Goal: Task Accomplishment & Management: Use online tool/utility

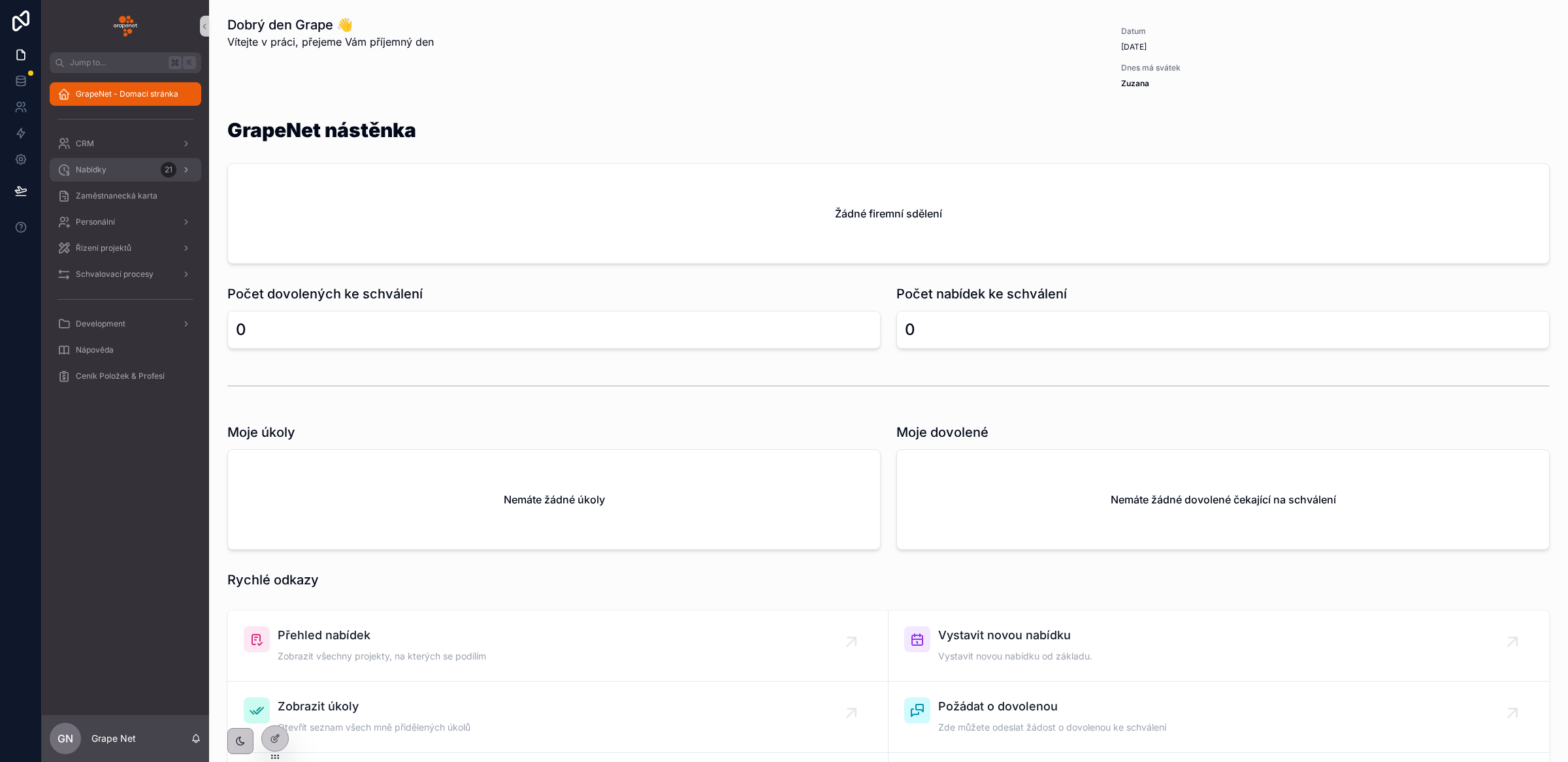
click at [96, 170] on span "Nabídky" at bounding box center [90, 170] width 30 height 10
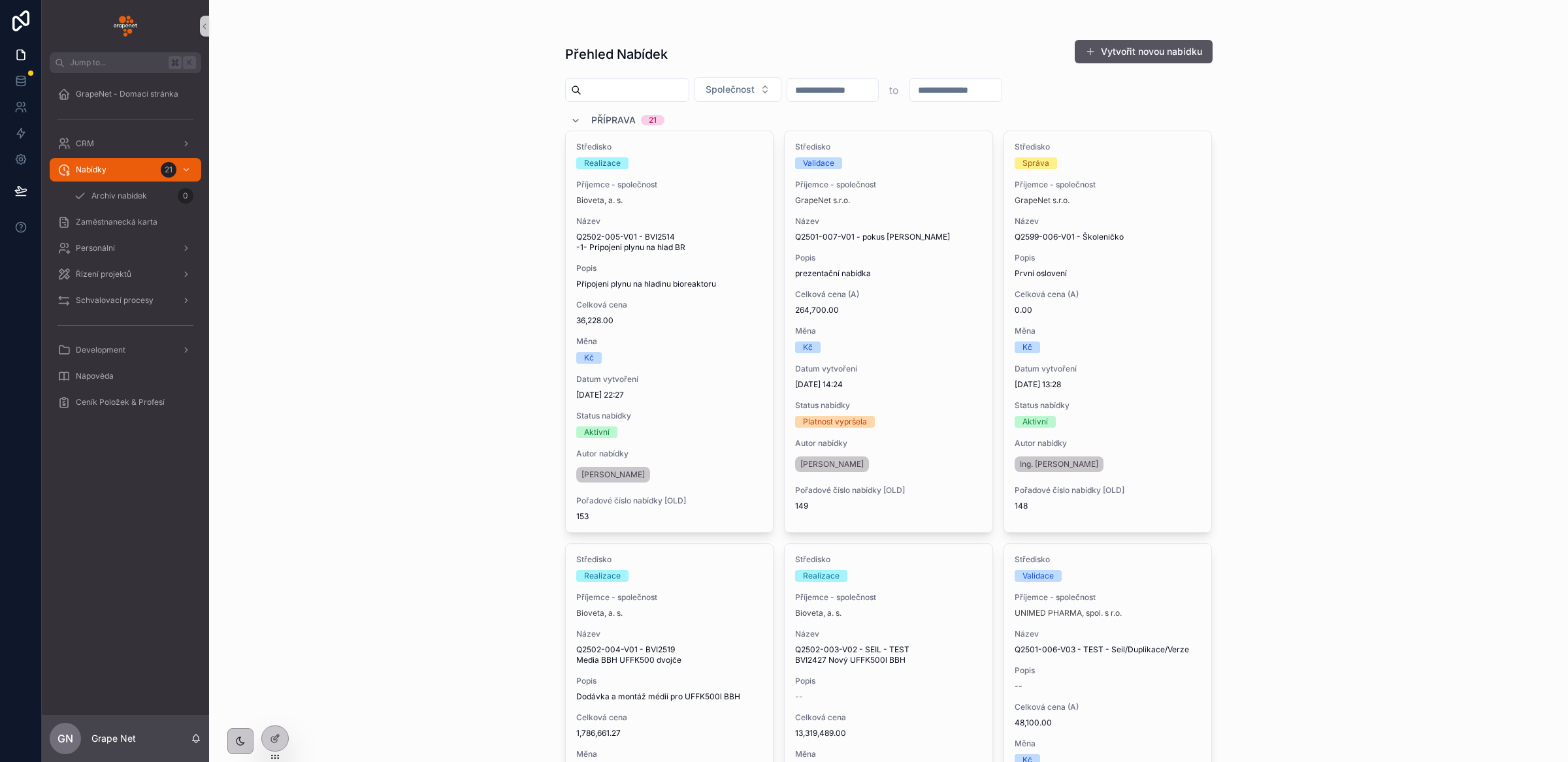
click at [613, 94] on input "scrollable content" at bounding box center [635, 89] width 107 height 18
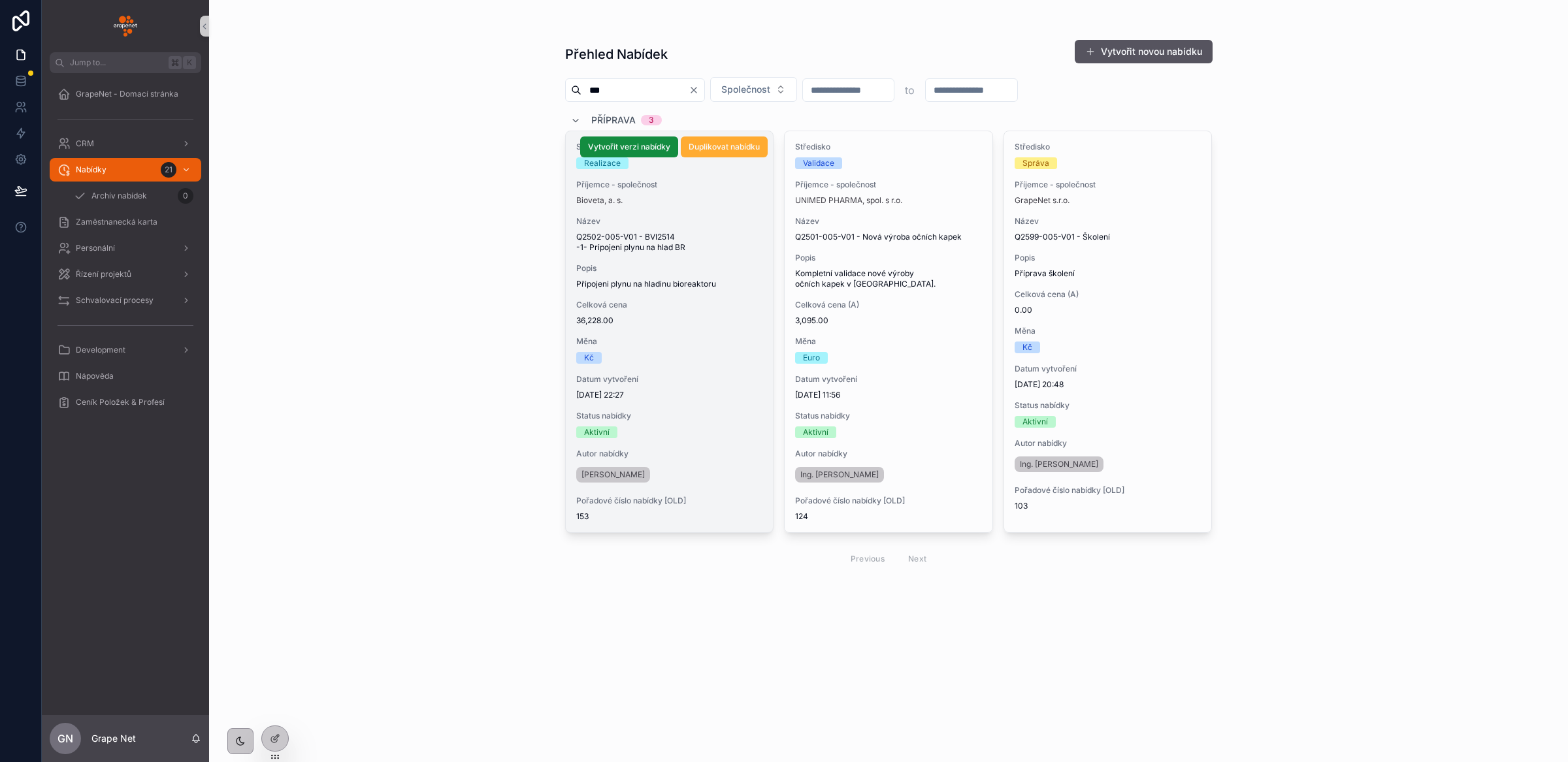
type input "***"
click at [709, 330] on div "Středisko Realizace Příjemce - společnost Bioveta, a. s. Název Q2502-005-V01 - …" at bounding box center [669, 332] width 208 height 401
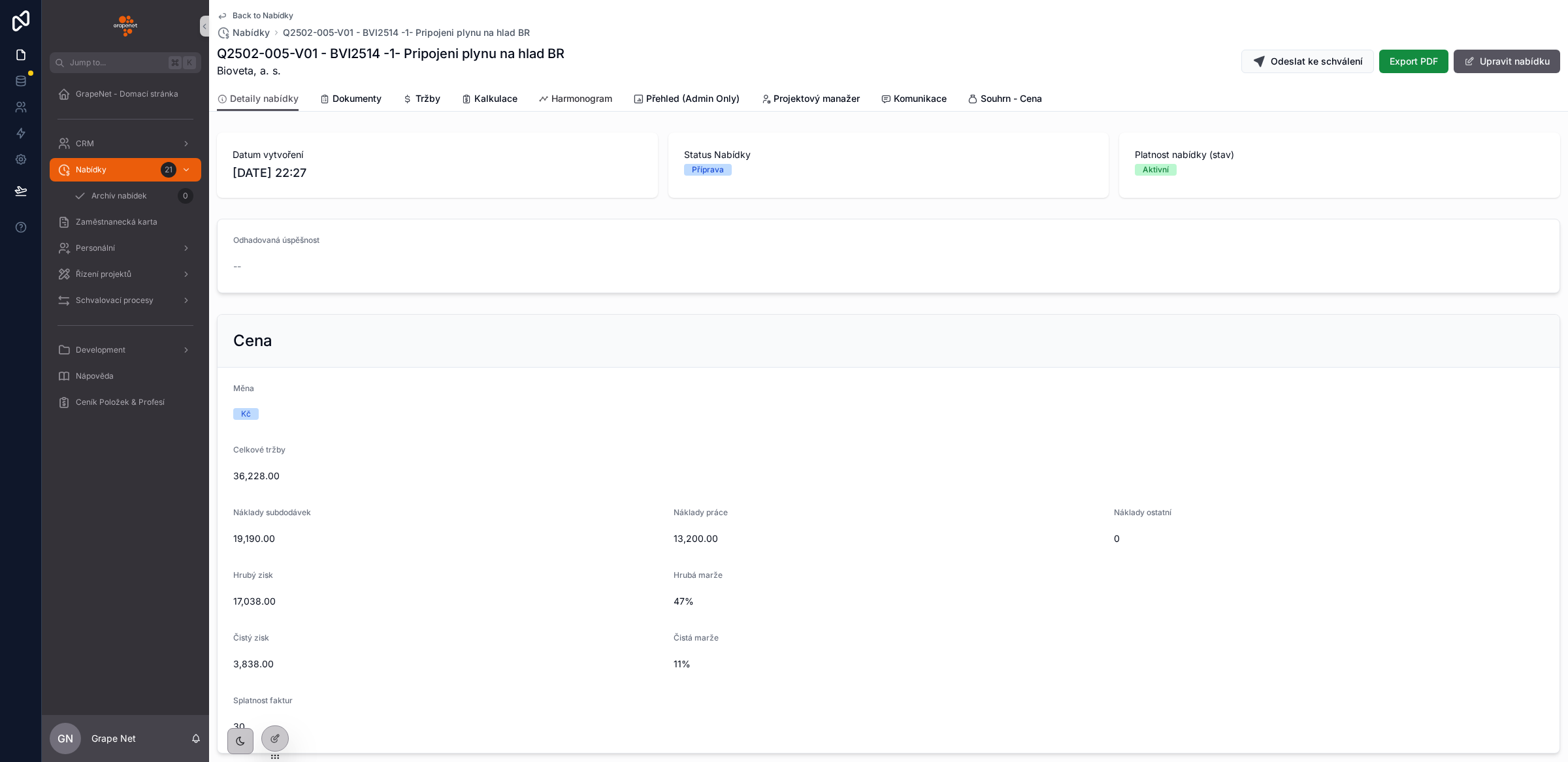
click at [590, 102] on span "Harmonogram" at bounding box center [582, 98] width 61 height 13
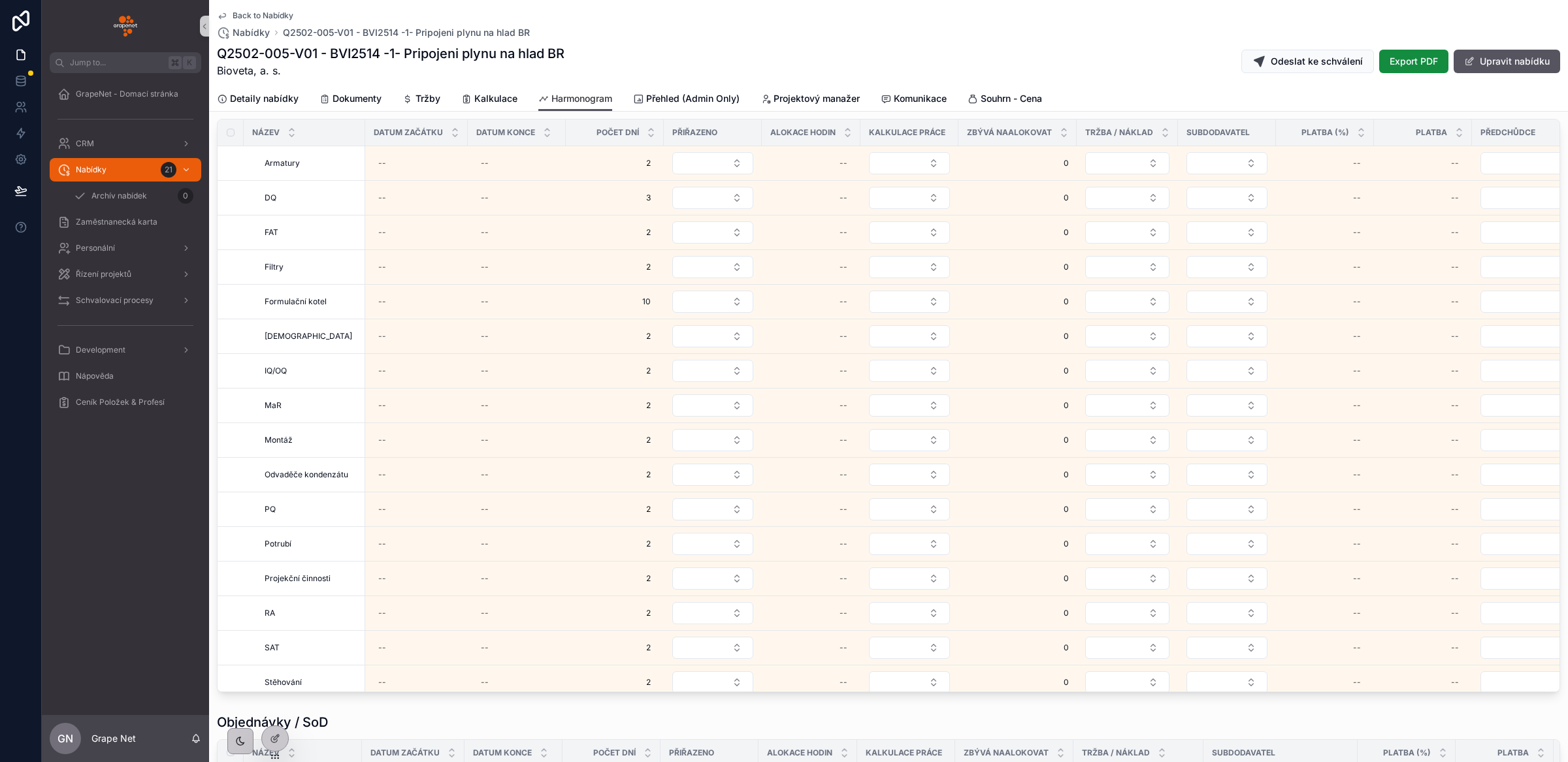
scroll to position [1977, 0]
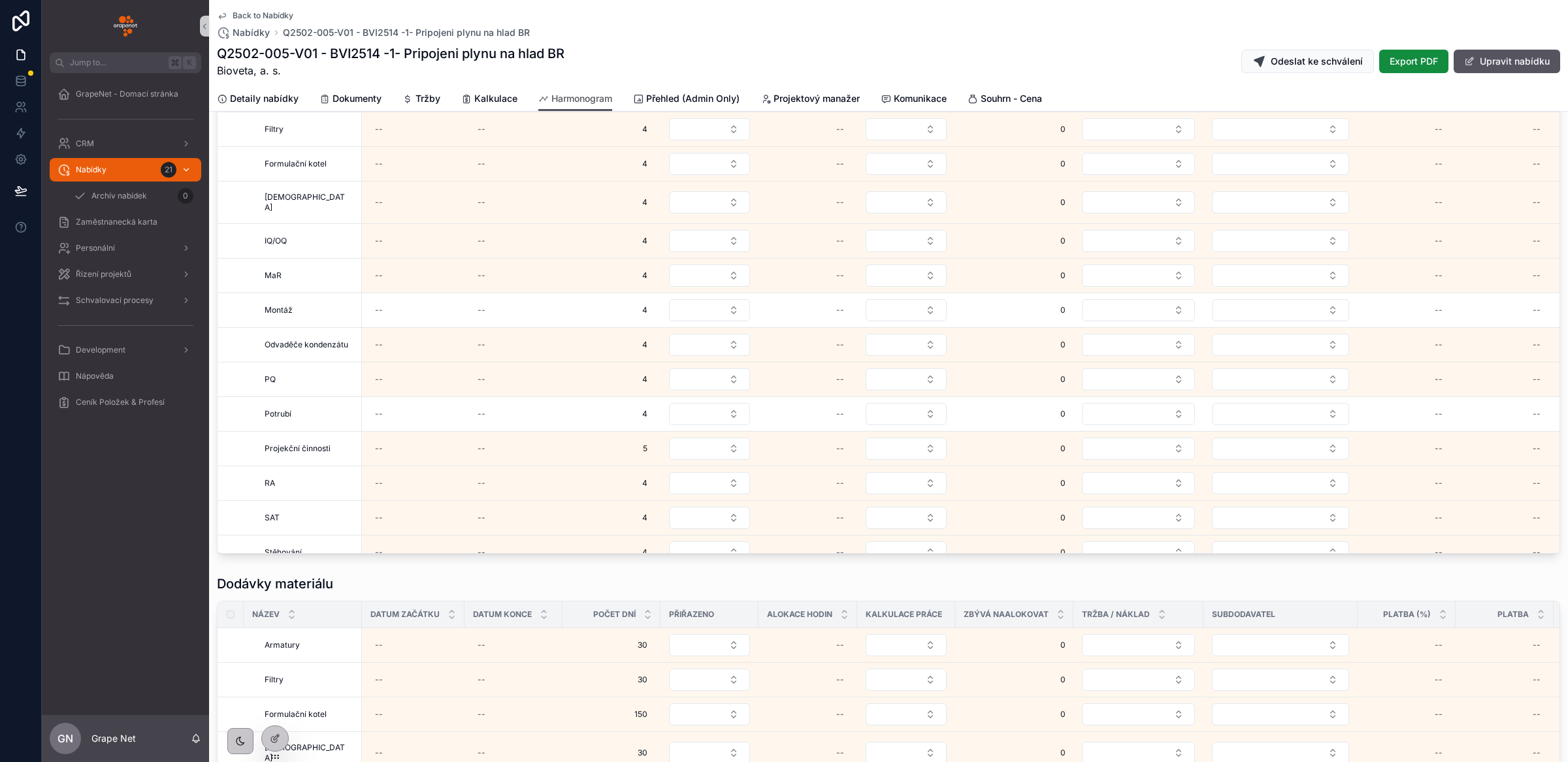
click at [128, 169] on div "Nabídky 21" at bounding box center [125, 170] width 136 height 21
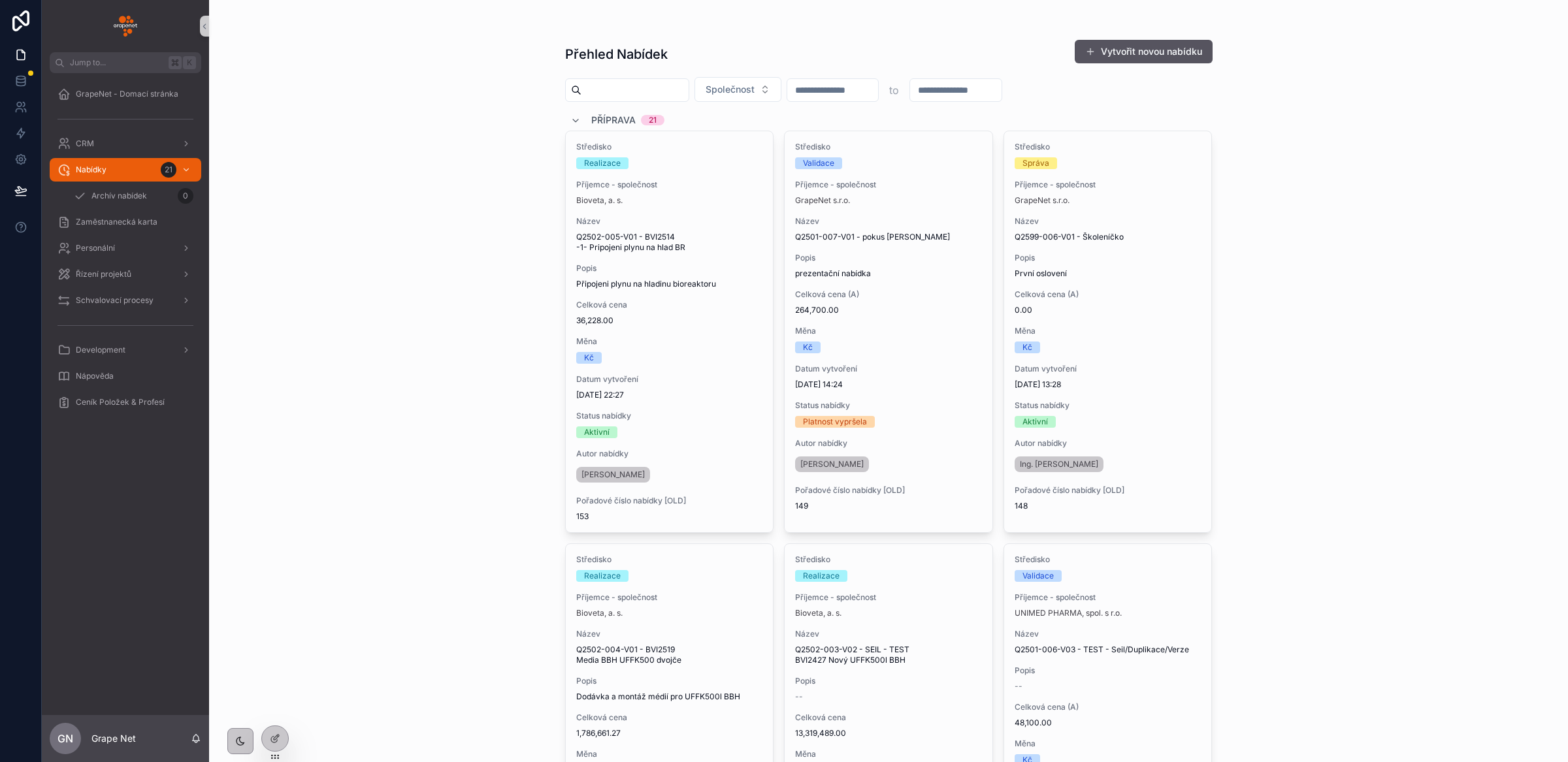
click at [617, 88] on input "scrollable content" at bounding box center [635, 89] width 107 height 18
type input "***"
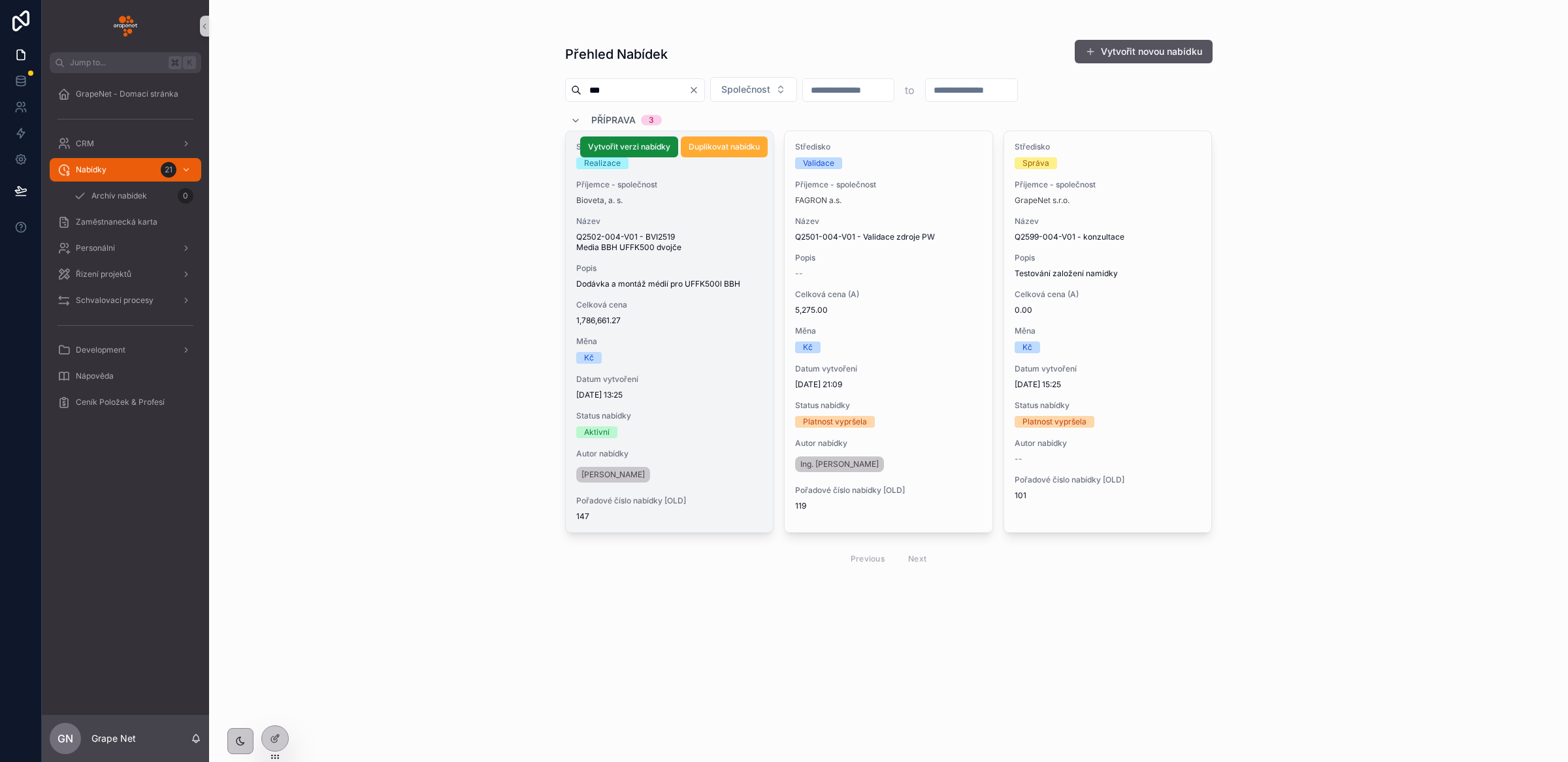
click at [675, 323] on span "1,786,661.27" at bounding box center [669, 321] width 187 height 10
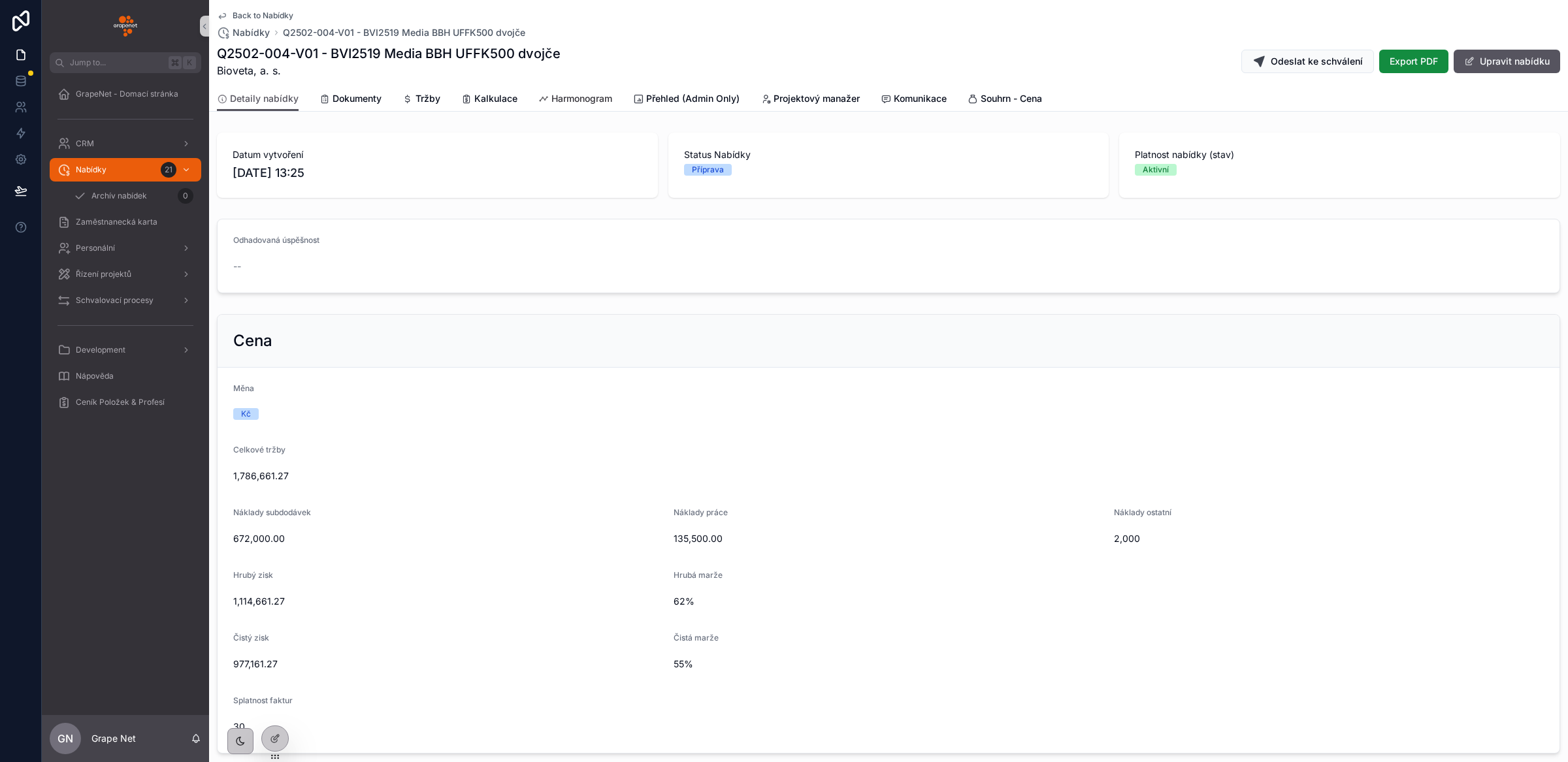
click at [582, 104] on span "Harmonogram" at bounding box center [582, 98] width 61 height 13
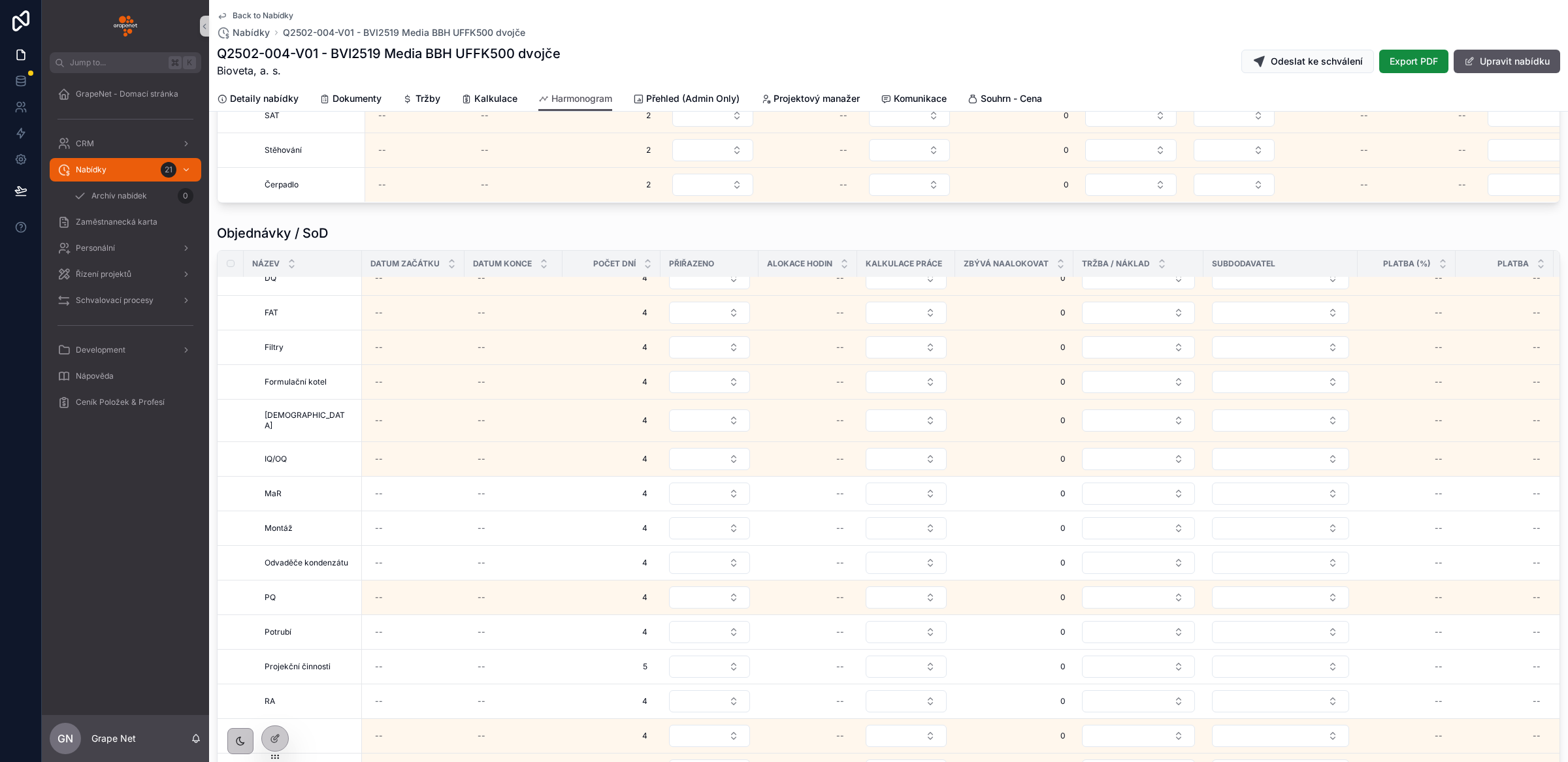
scroll to position [1170, 0]
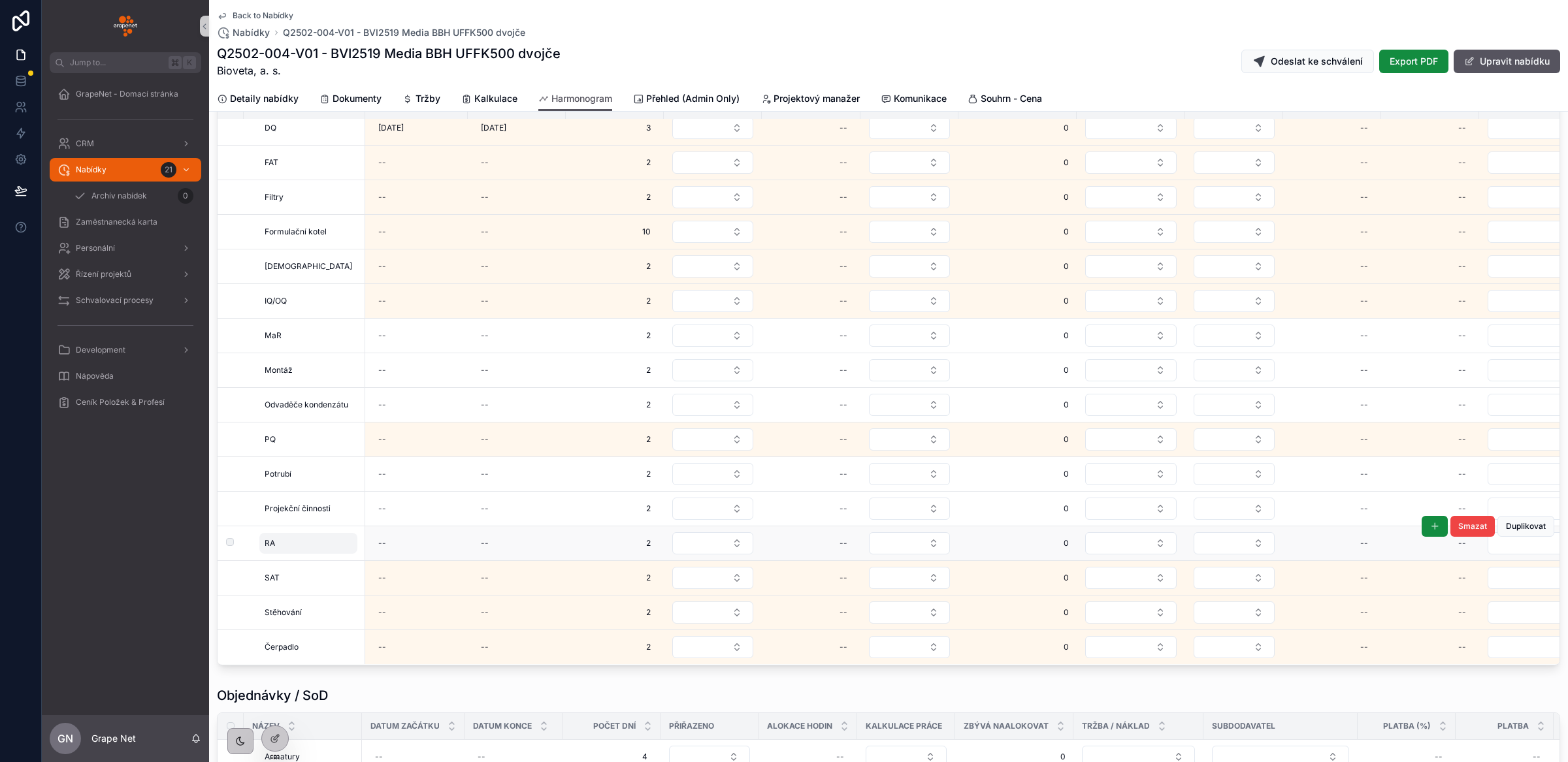
scroll to position [1258, 0]
click at [487, 100] on span "Kalkulace" at bounding box center [496, 98] width 43 height 13
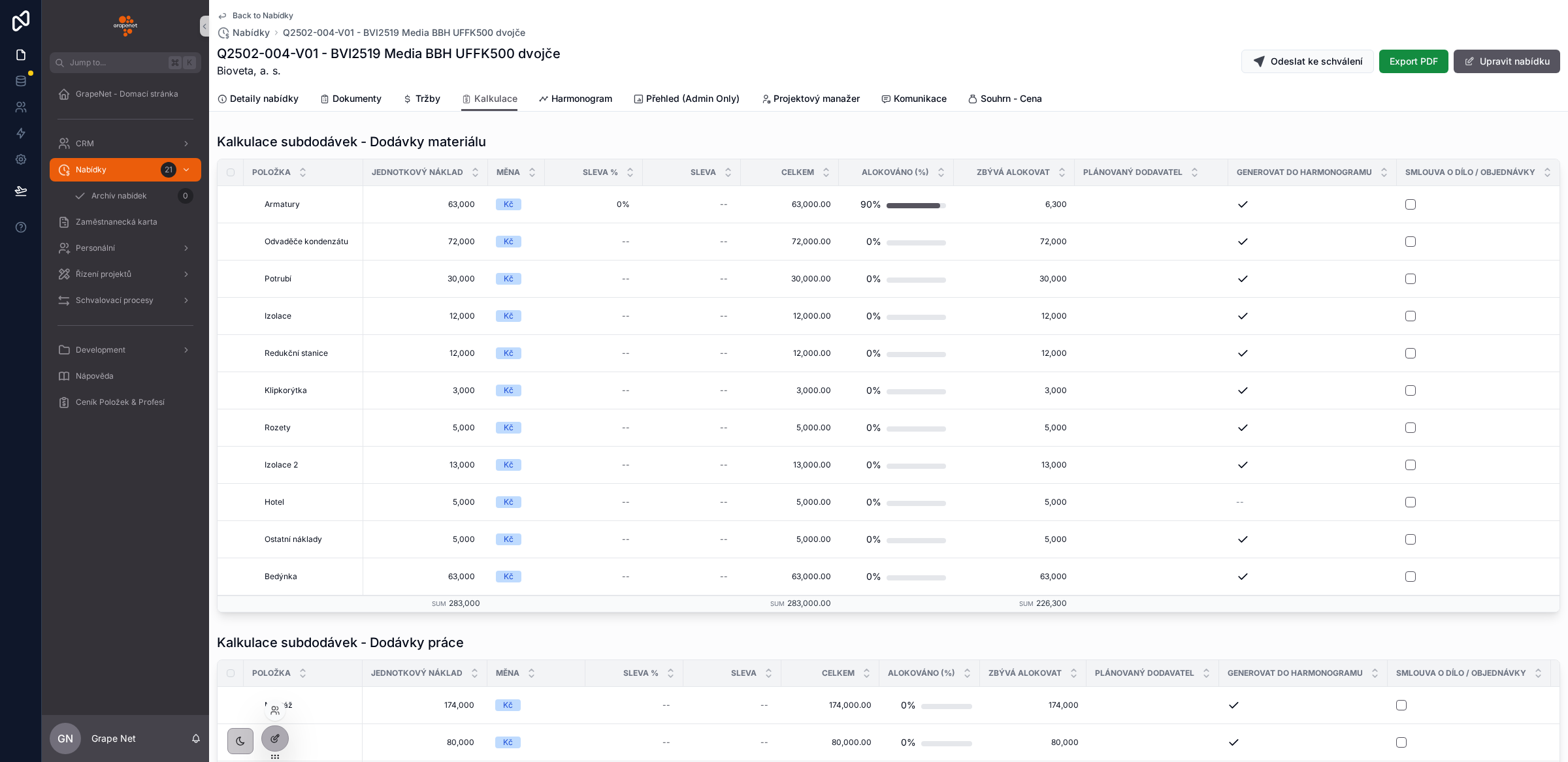
click at [279, 735] on icon at bounding box center [276, 738] width 5 height 5
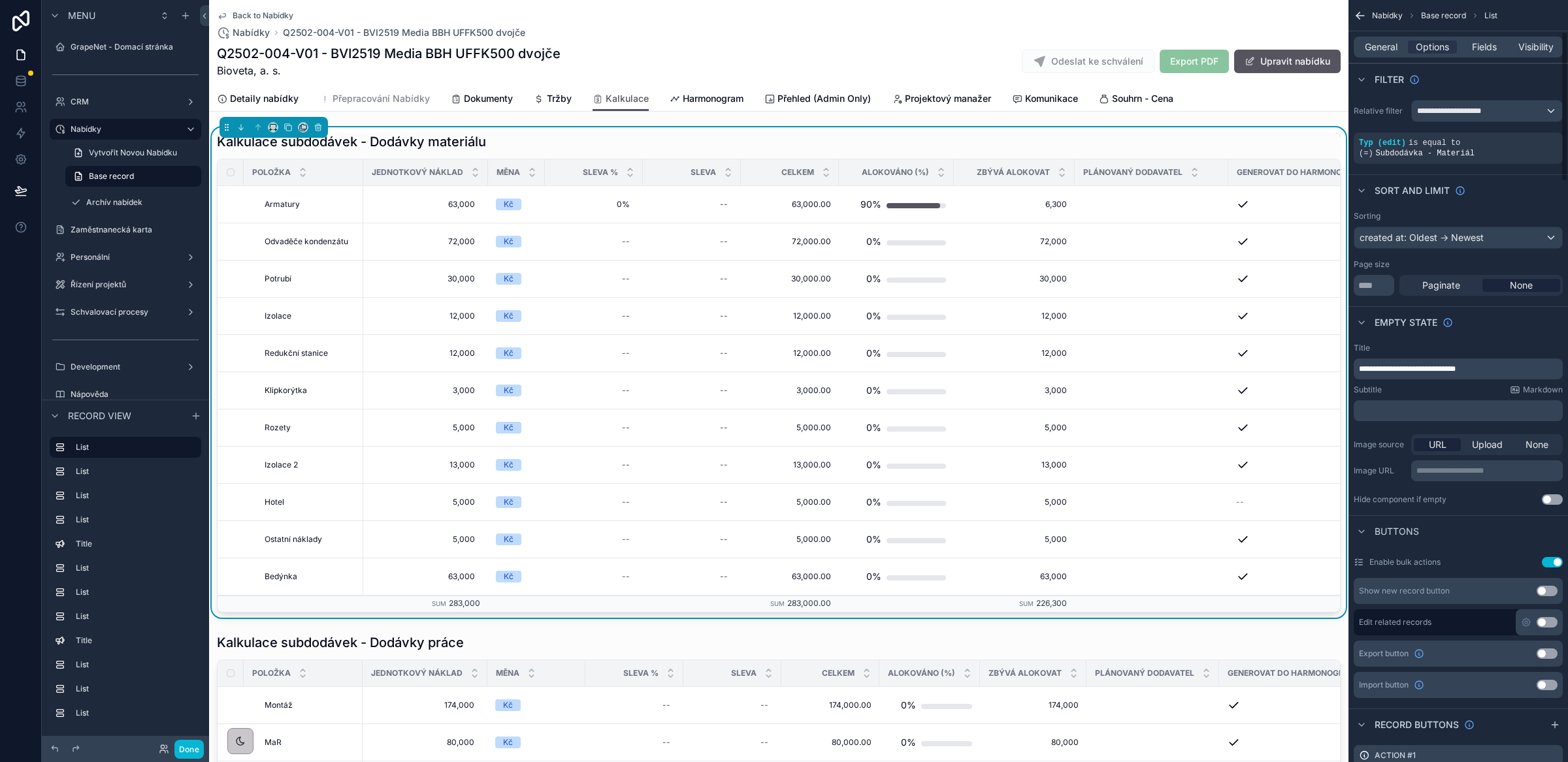
scroll to position [161, 0]
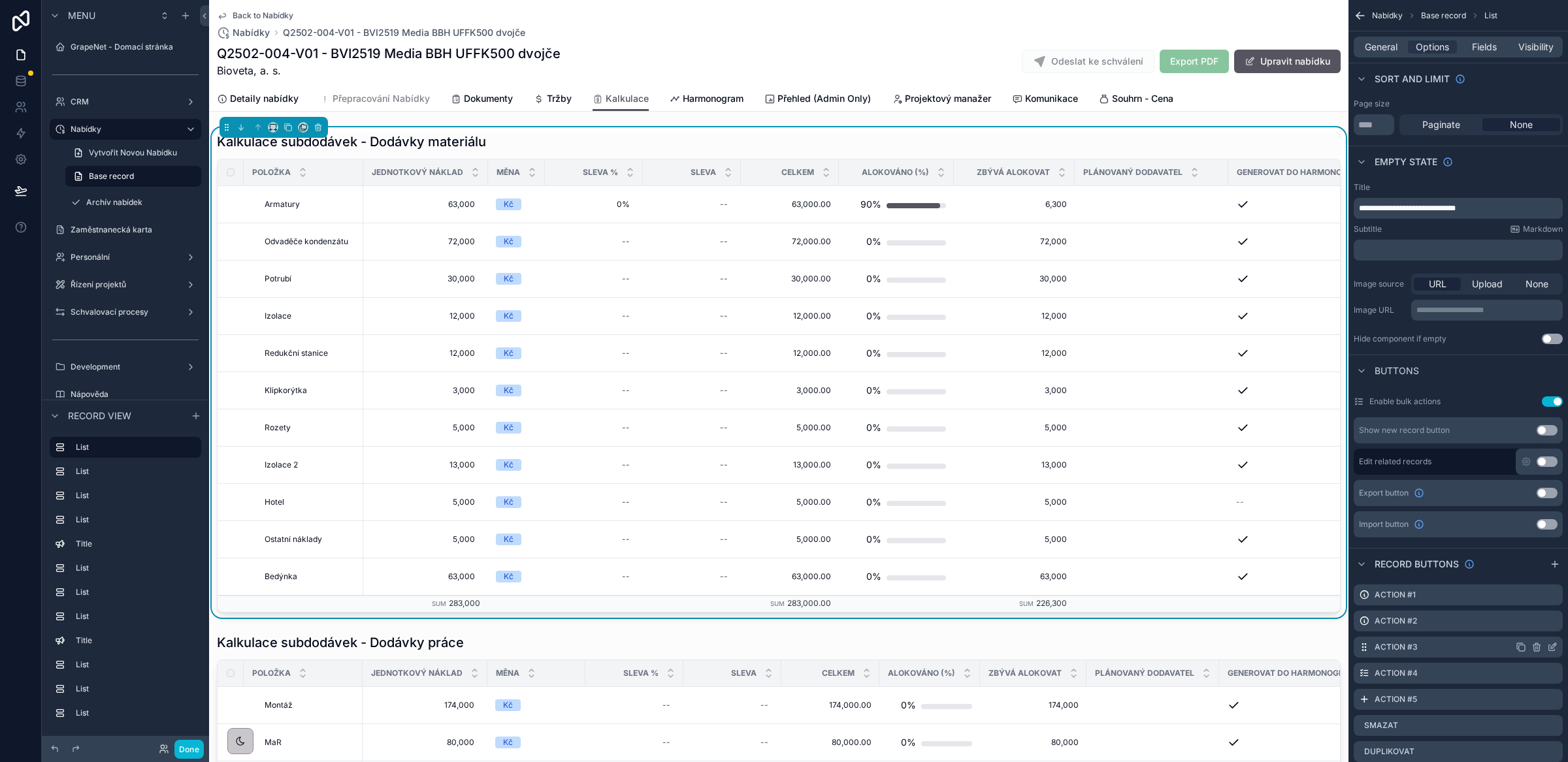
click at [1552, 648] on icon "scrollable content" at bounding box center [1554, 646] width 5 height 5
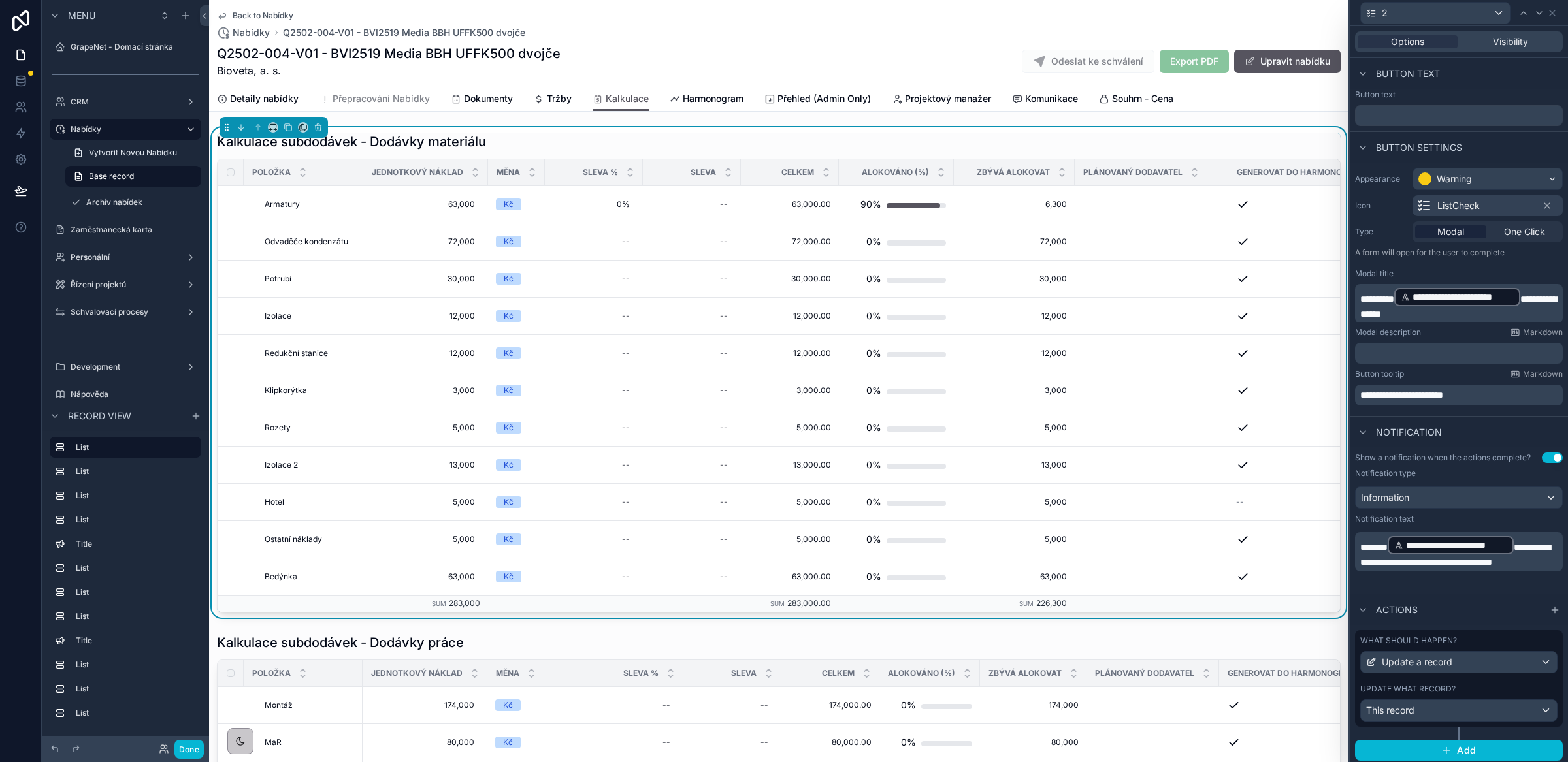
scroll to position [15, 0]
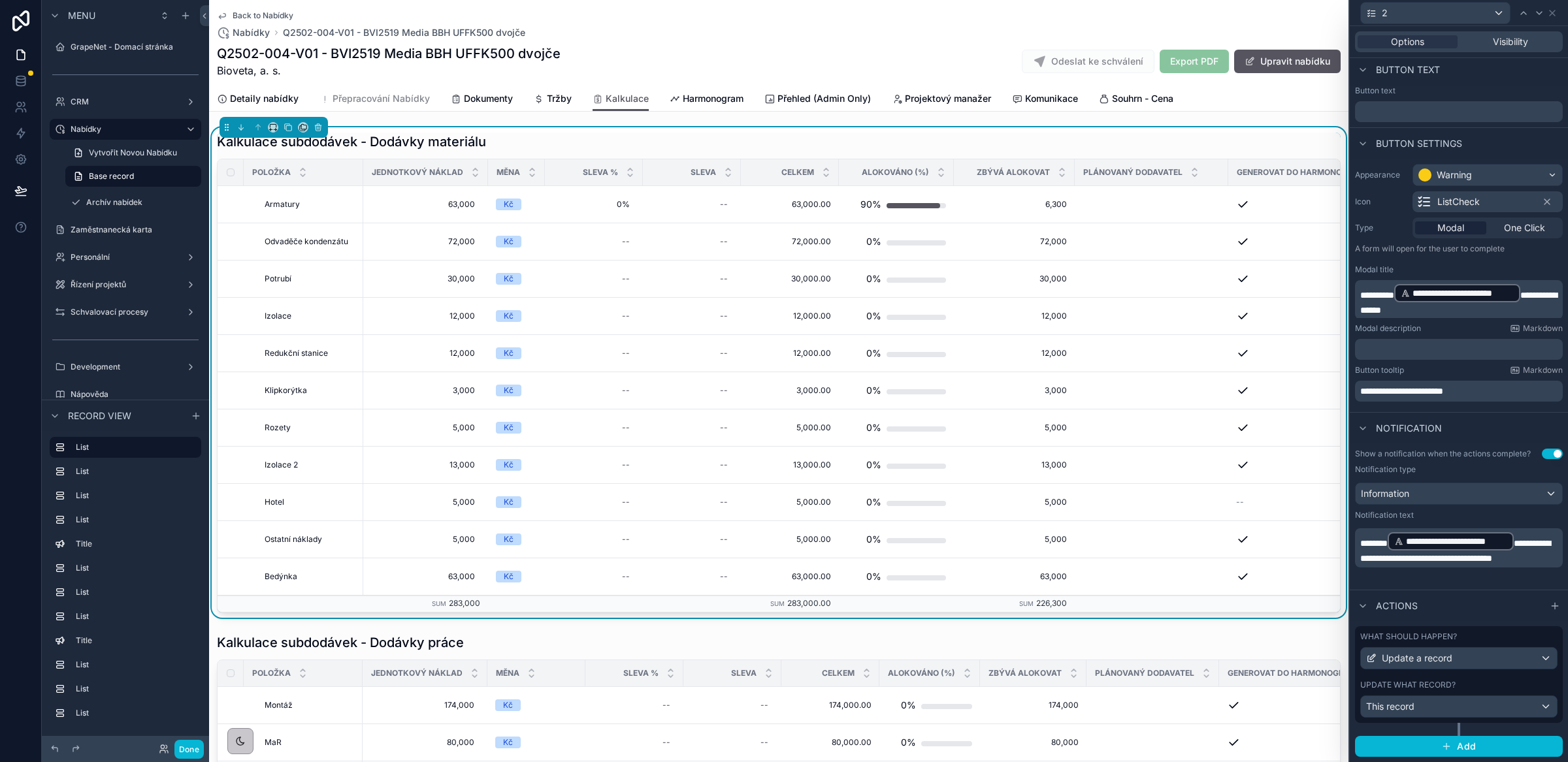
click at [1498, 685] on div "Update what record?" at bounding box center [1459, 686] width 197 height 10
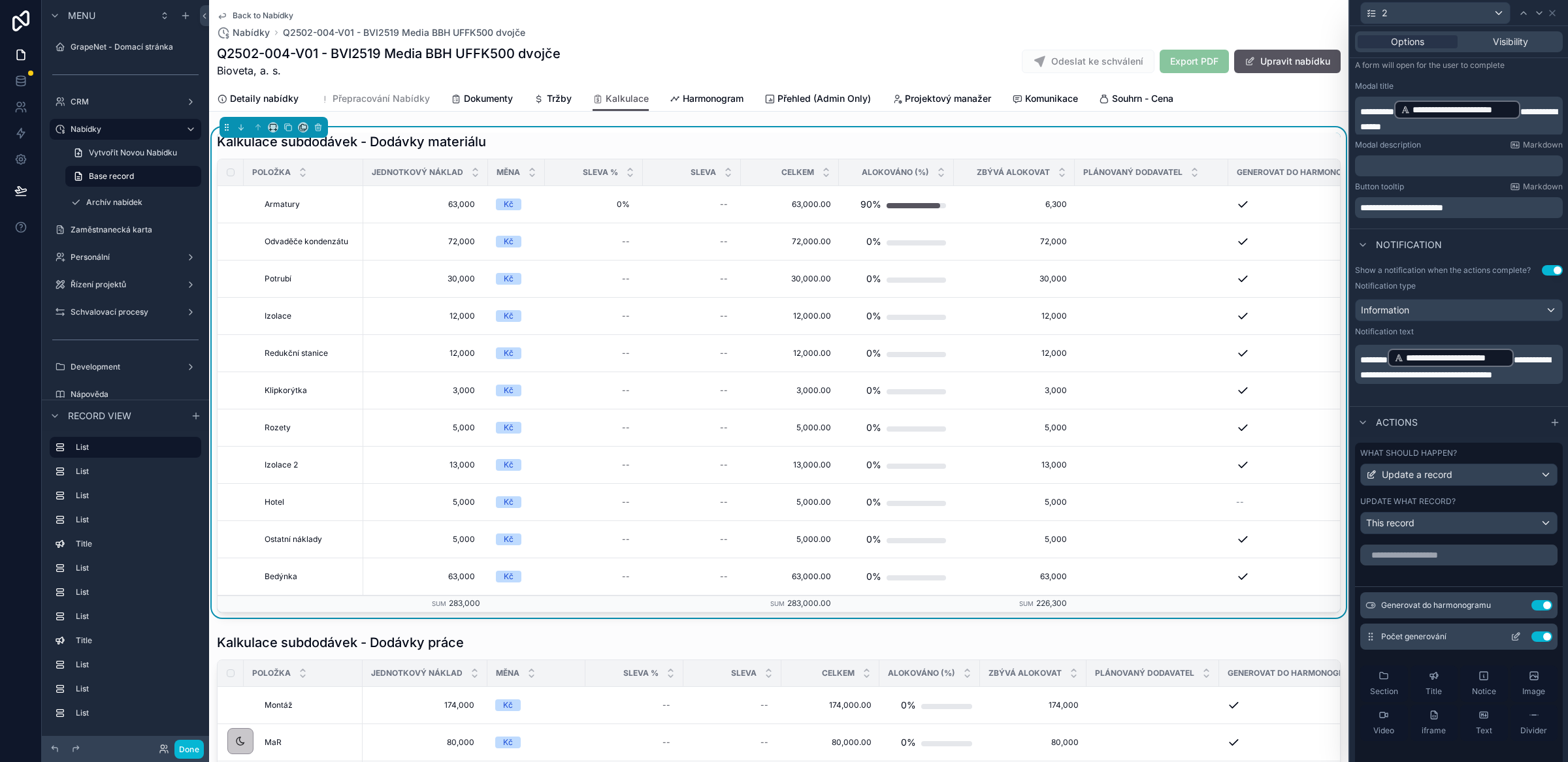
scroll to position [200, 0]
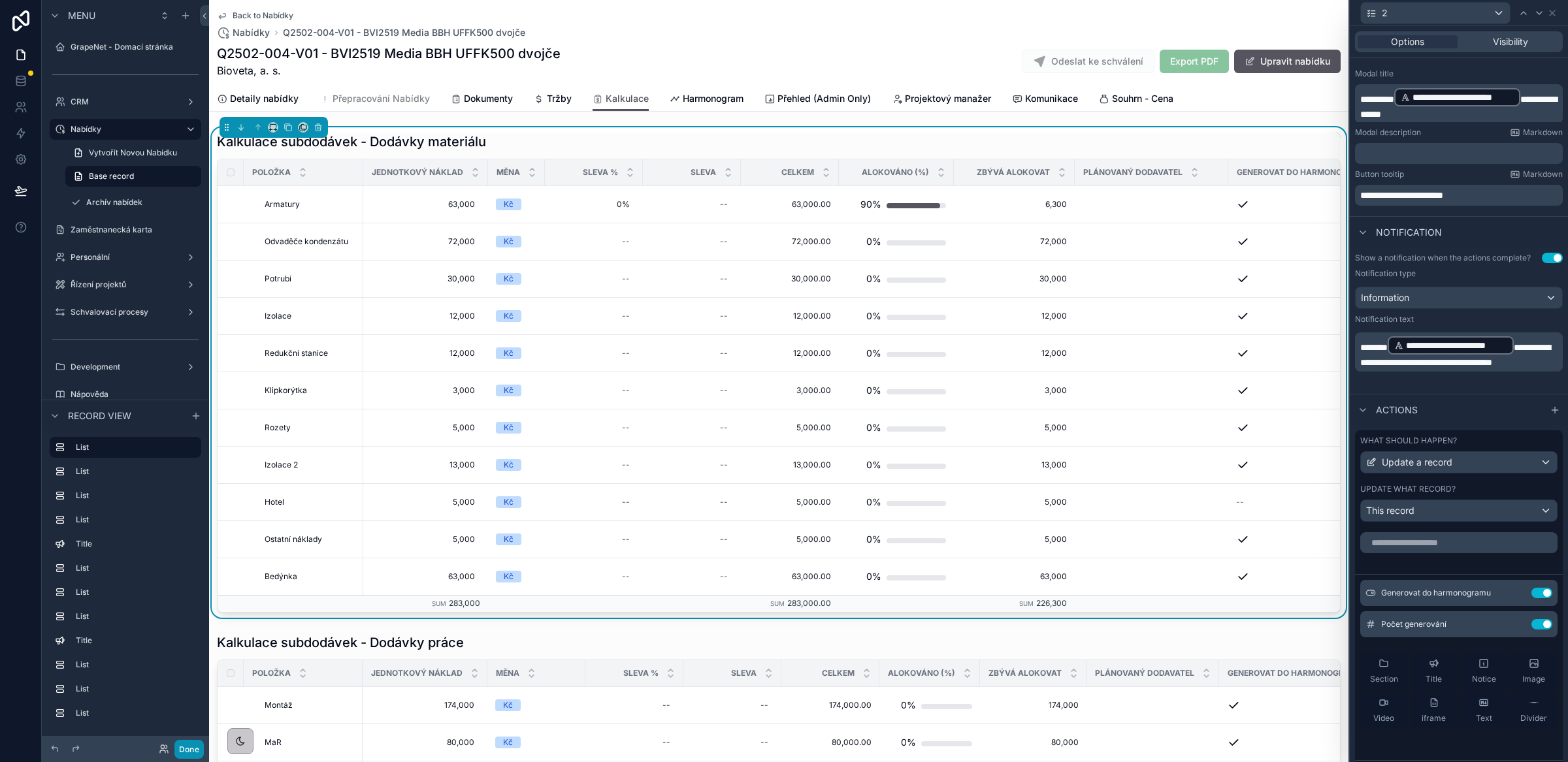
click at [182, 749] on button "Done" at bounding box center [189, 750] width 30 height 19
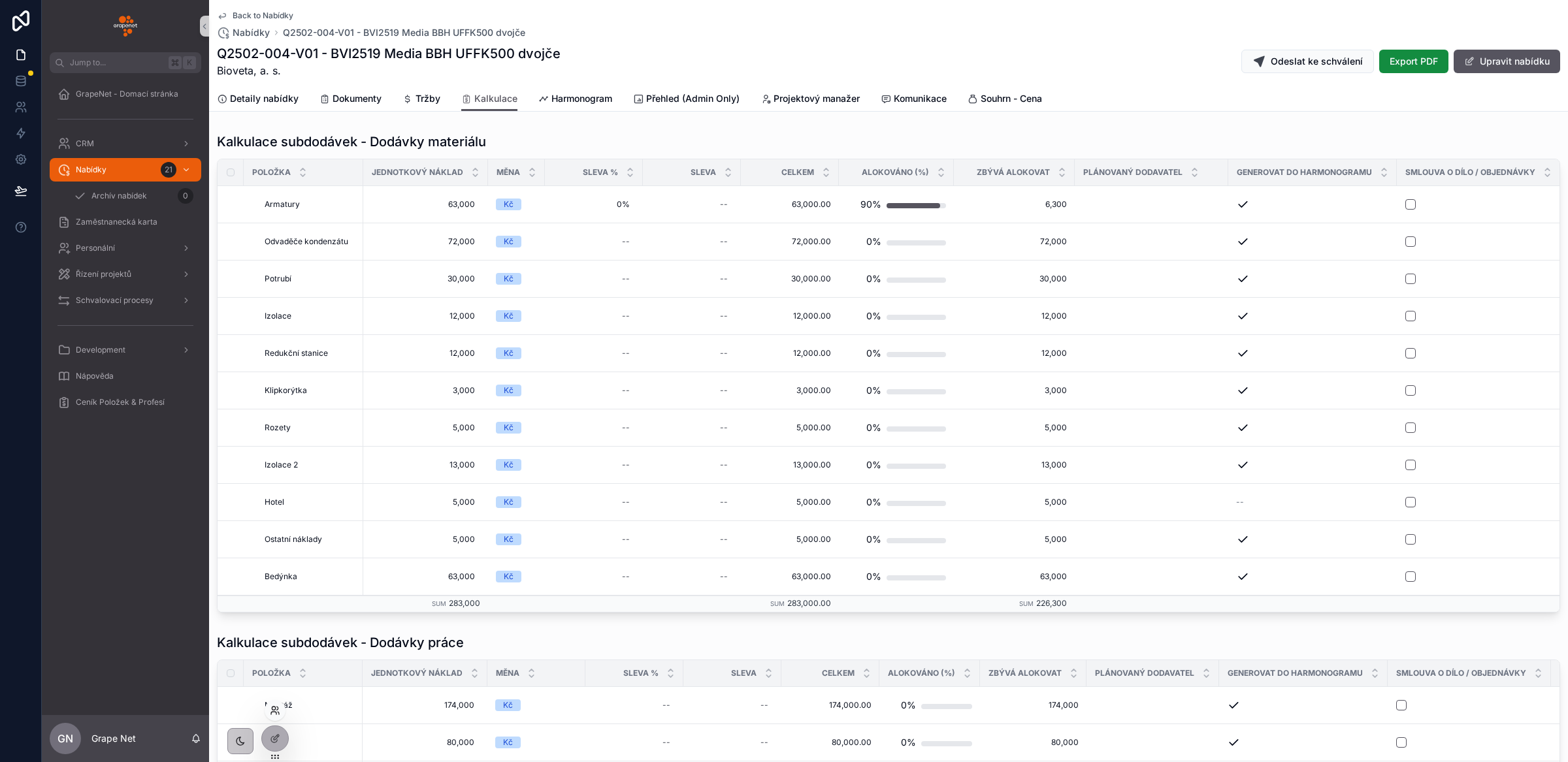
click at [275, 713] on icon at bounding box center [275, 711] width 10 height 10
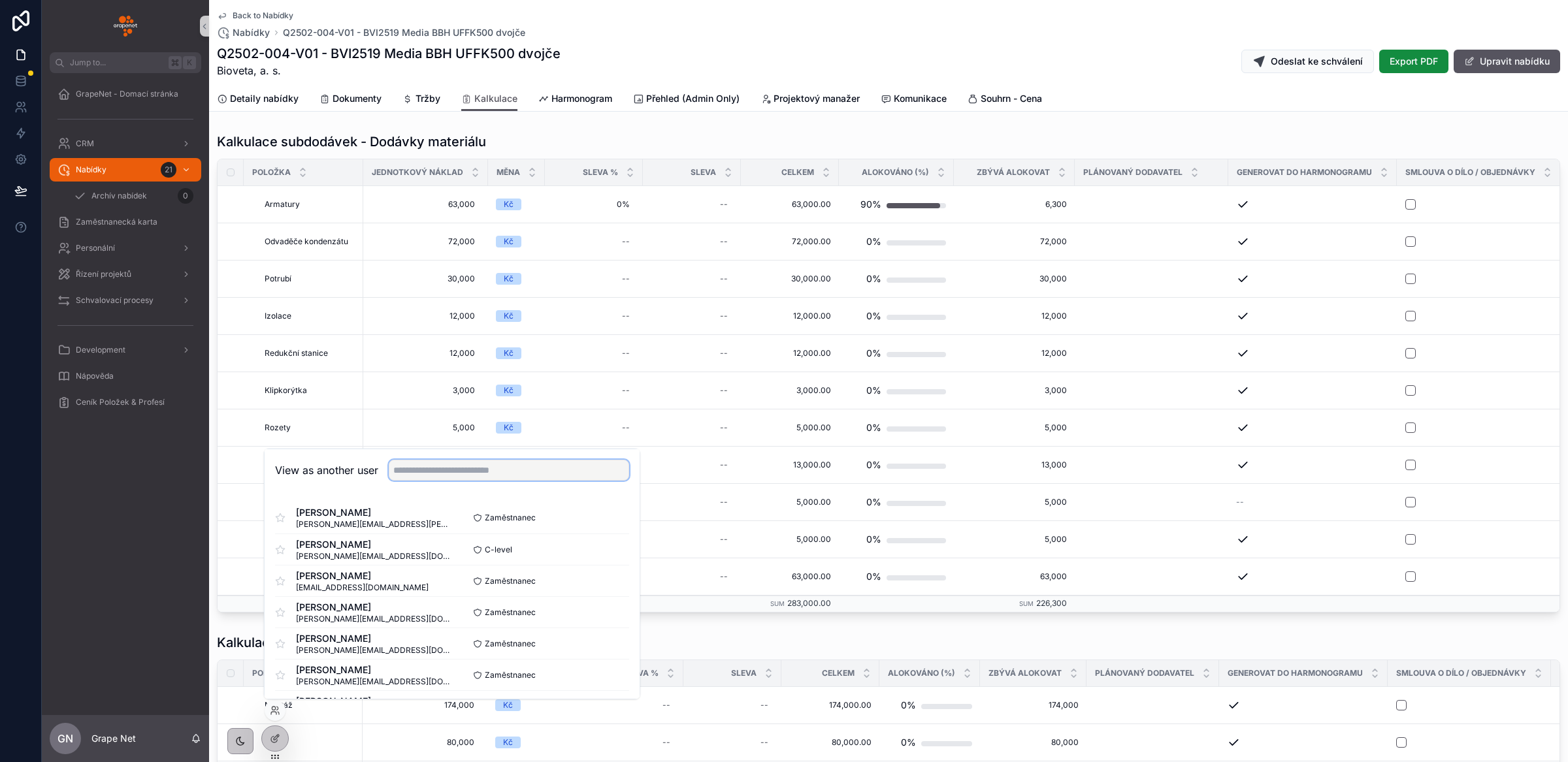
click at [421, 470] on input "text" at bounding box center [509, 470] width 240 height 21
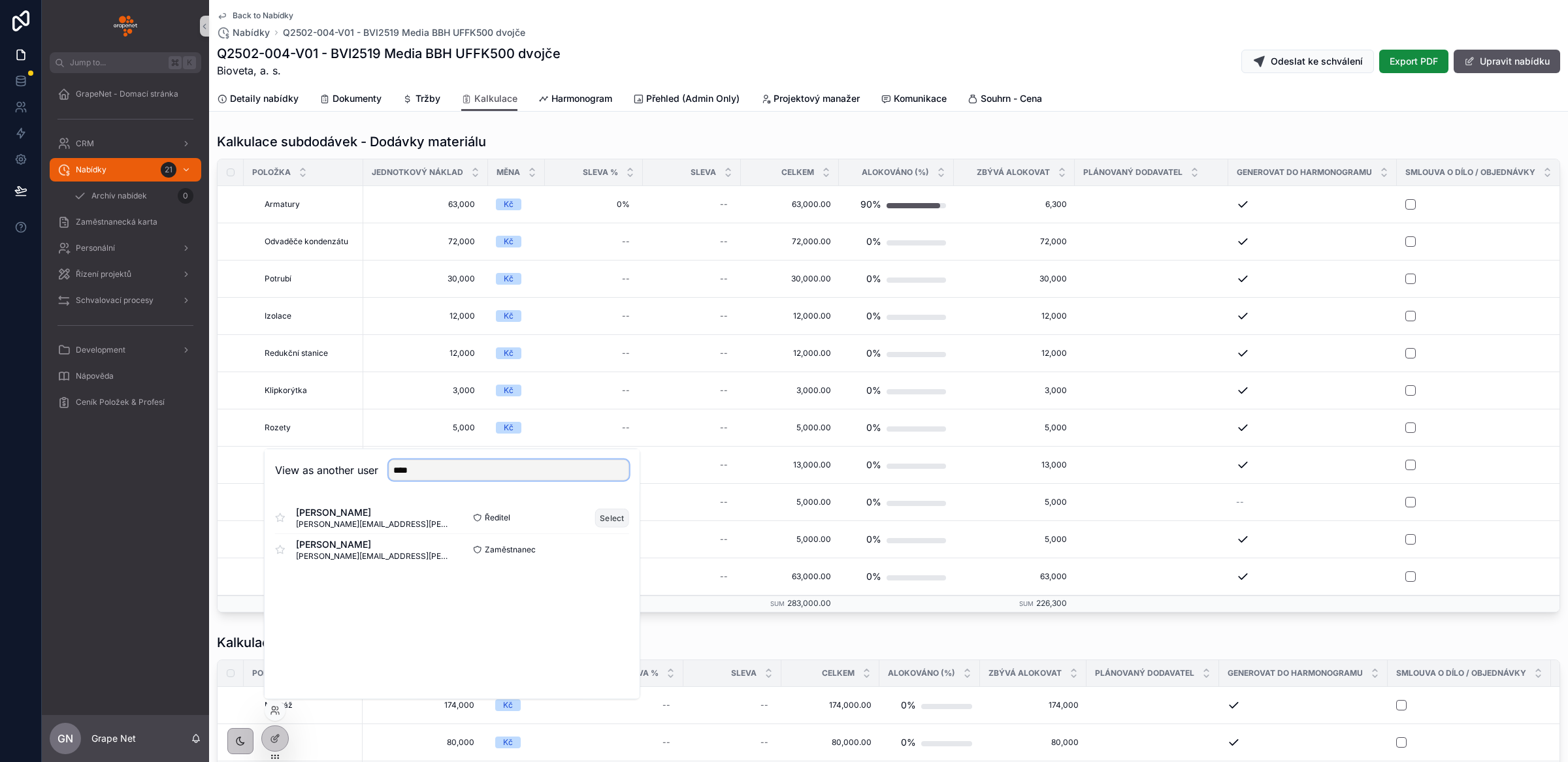
type input "****"
click at [611, 518] on button "Select" at bounding box center [612, 518] width 34 height 19
